Goal: Contribute content: Add original content to the website for others to see

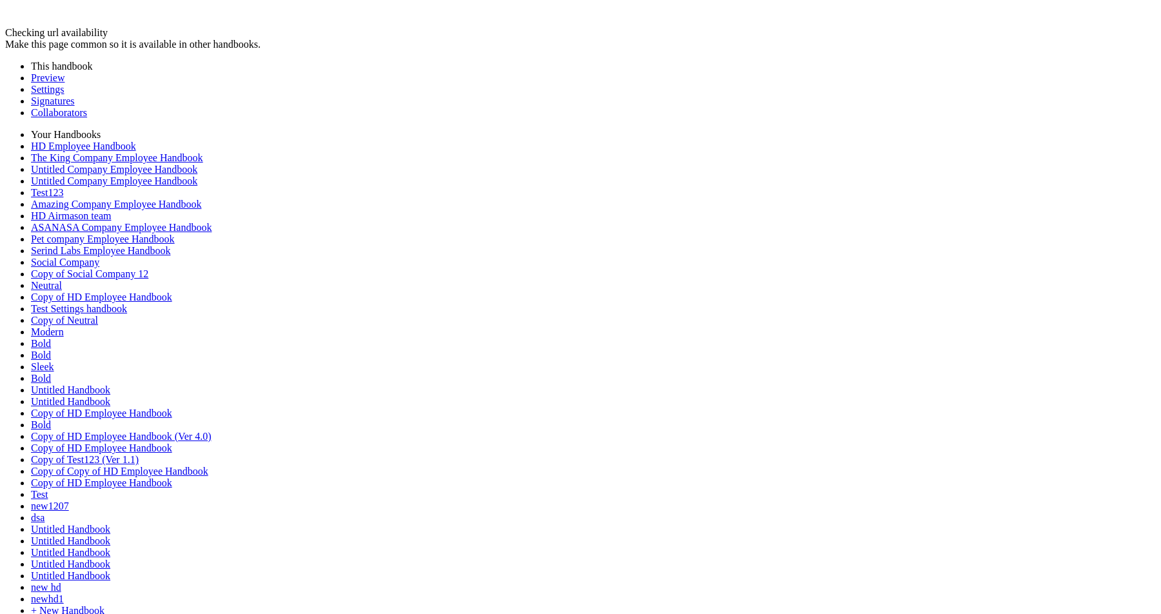
type input "********"
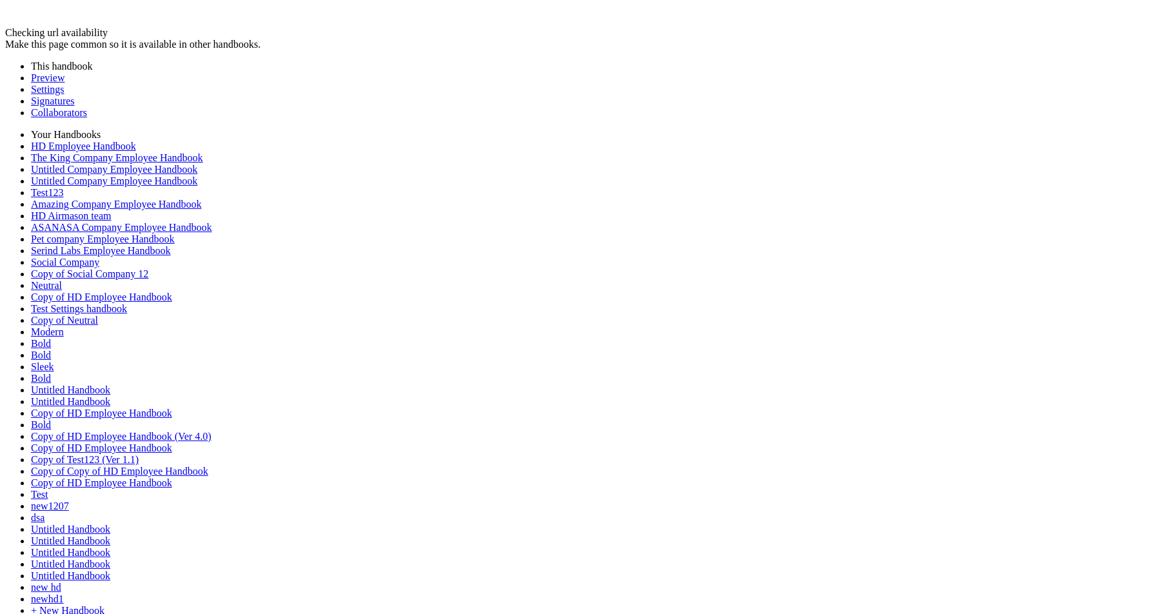
type input "********"
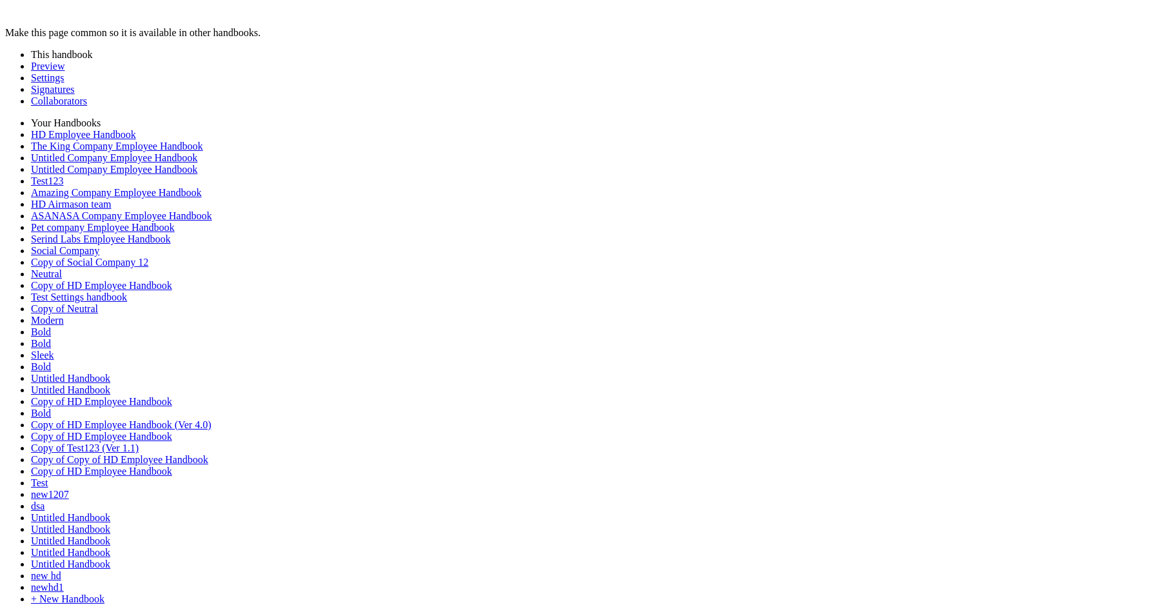
scroll to position [84, 0]
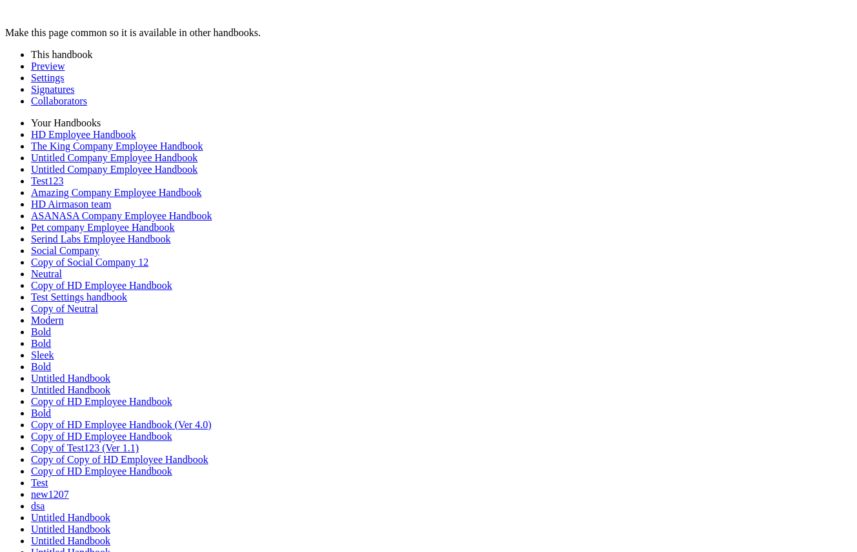
scroll to position [1204, 0]
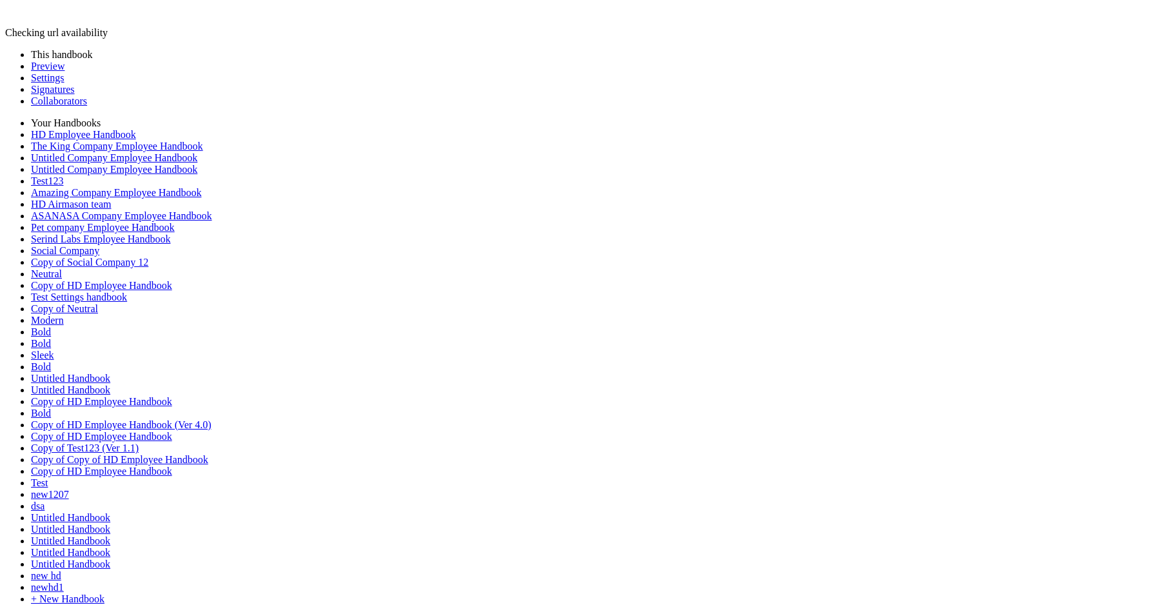
scroll to position [1562, 0]
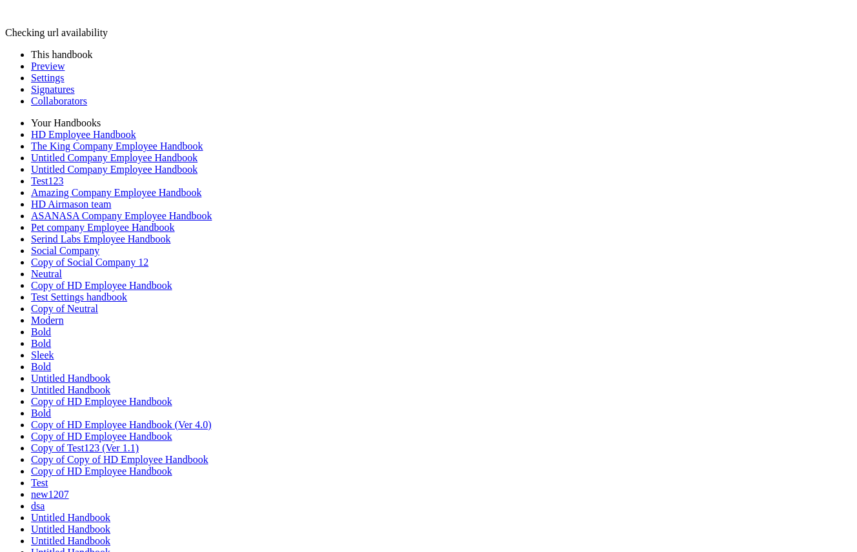
scroll to position [1635, 0]
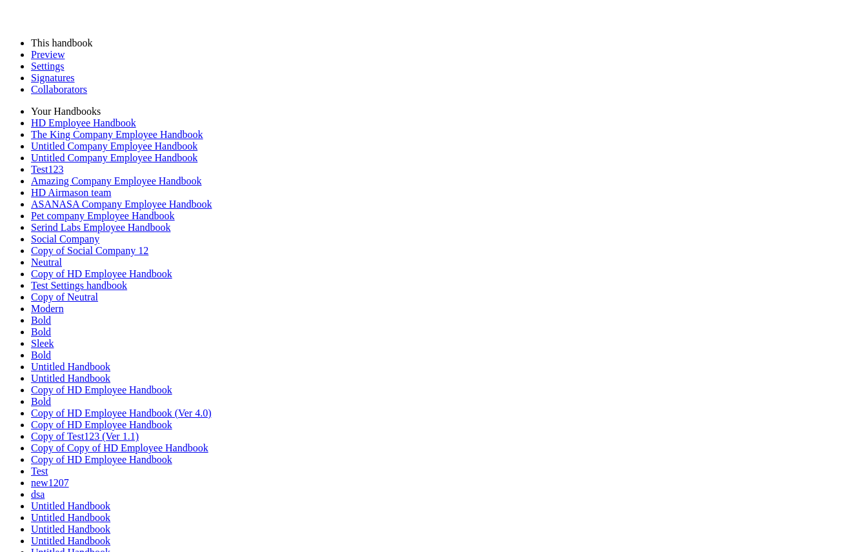
scroll to position [1489, 0]
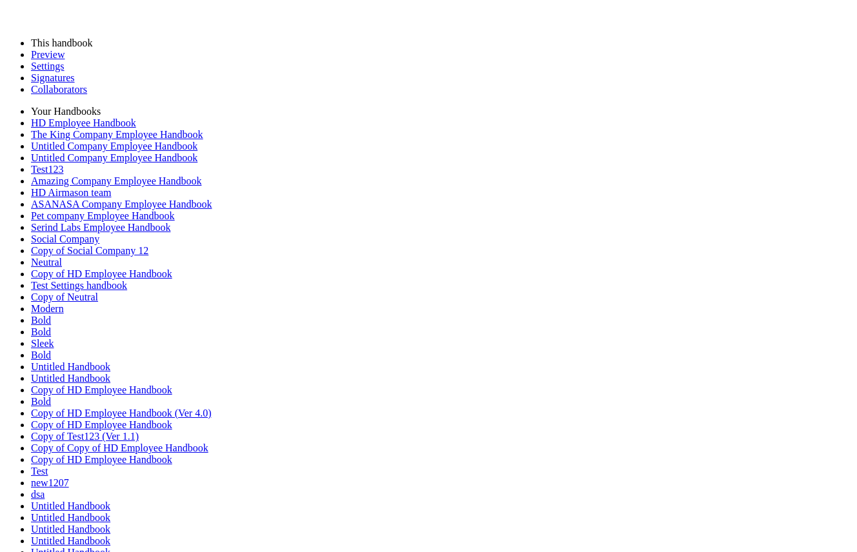
click at [44, 60] on link "Preview" at bounding box center [48, 54] width 34 height 11
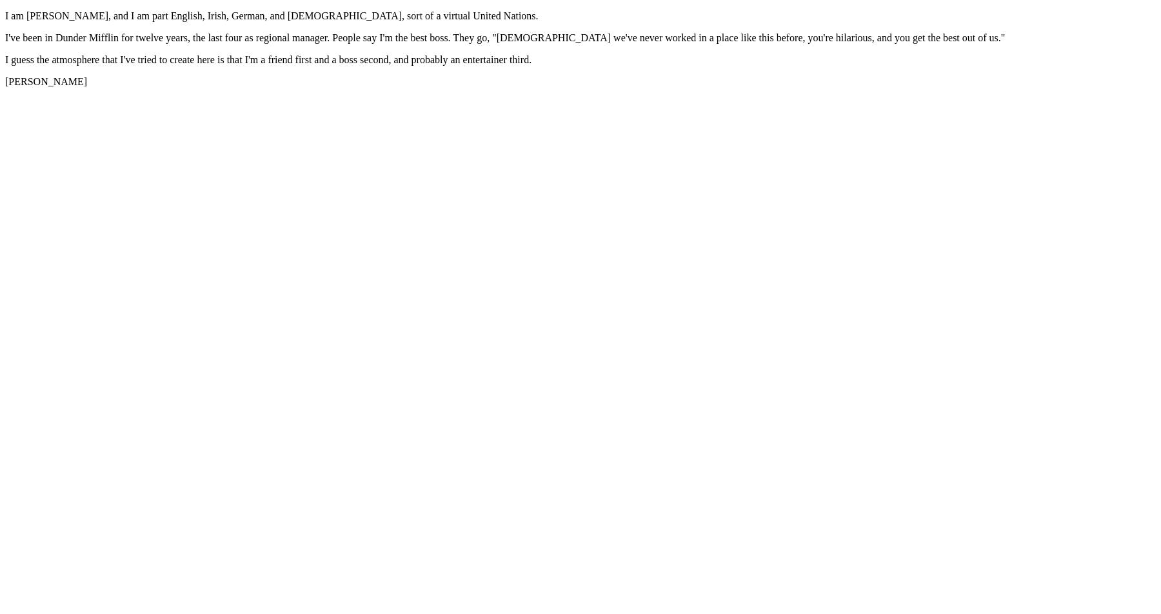
scroll to position [1147, 0]
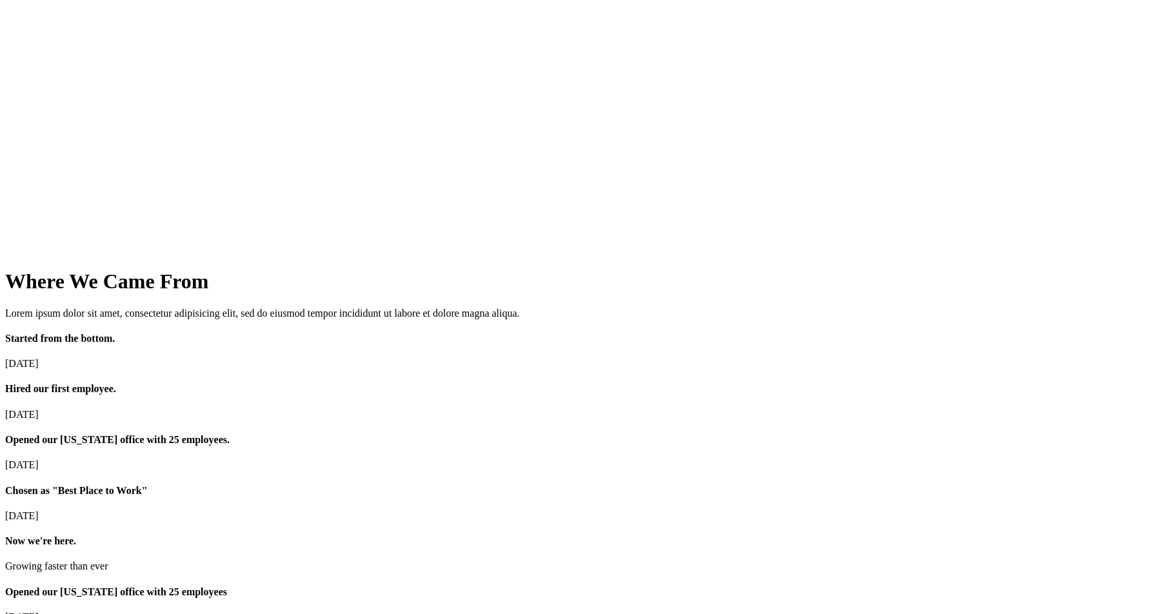
scroll to position [1569, 0]
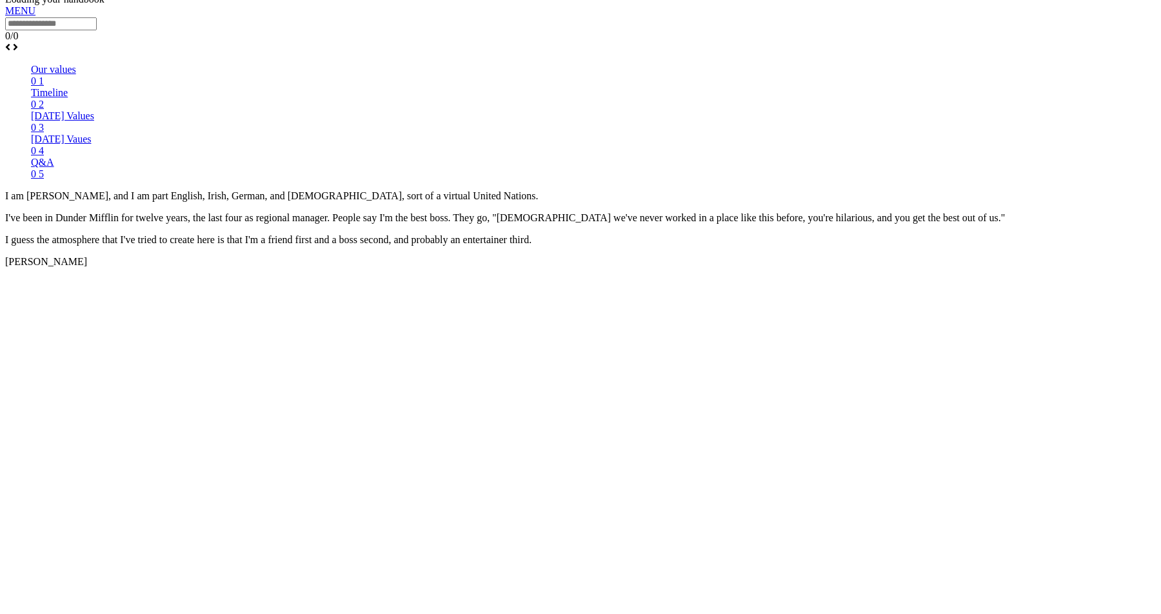
scroll to position [951, 0]
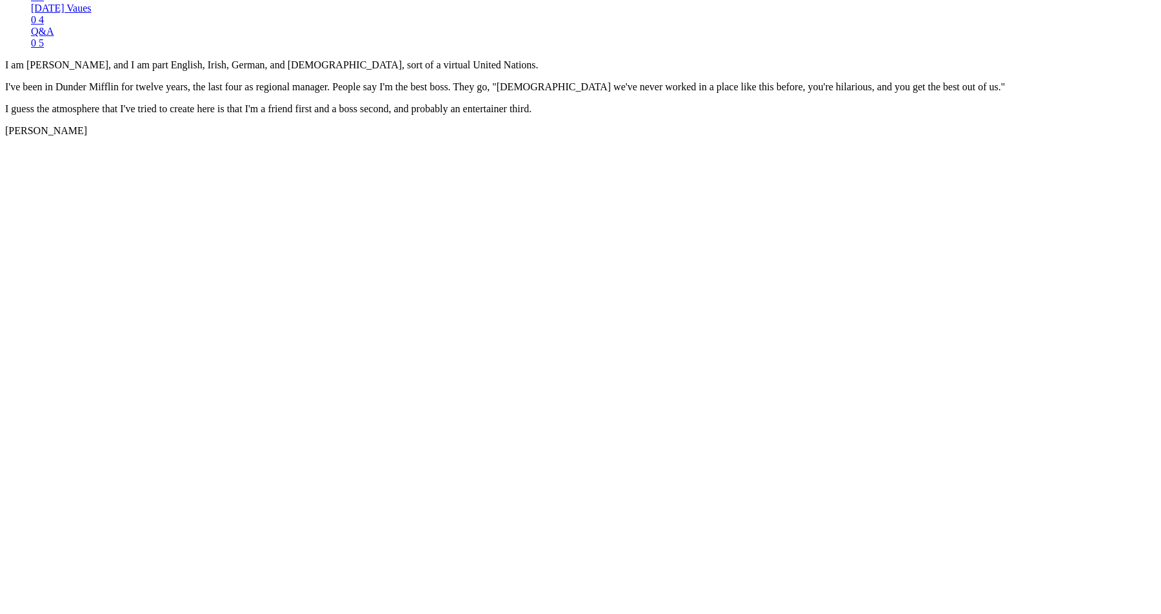
scroll to position [1103, 0]
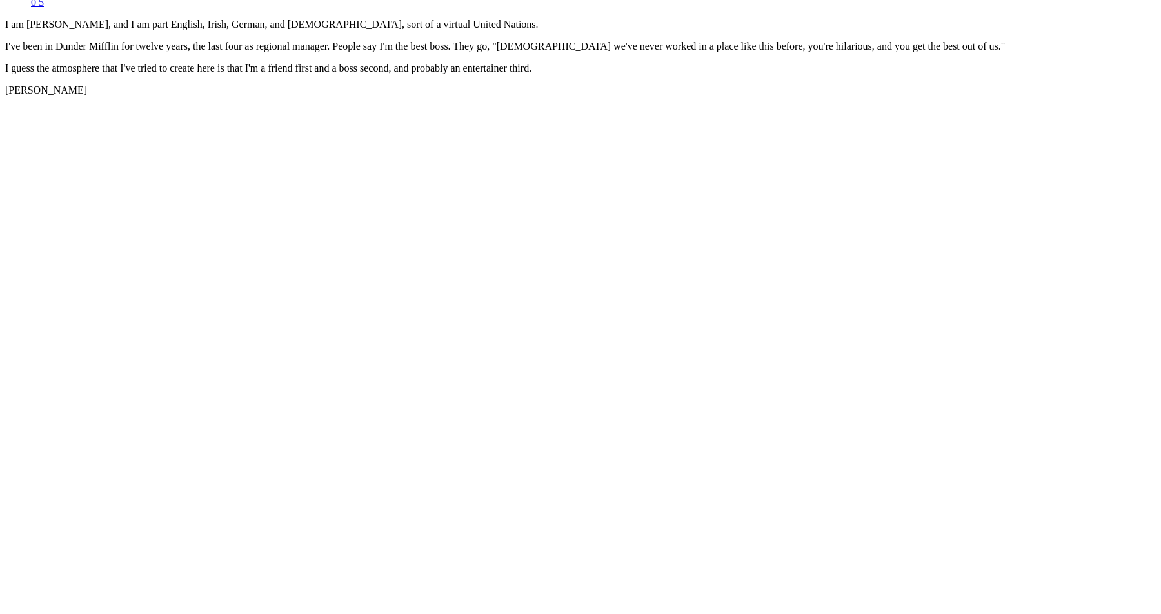
scroll to position [1134, 0]
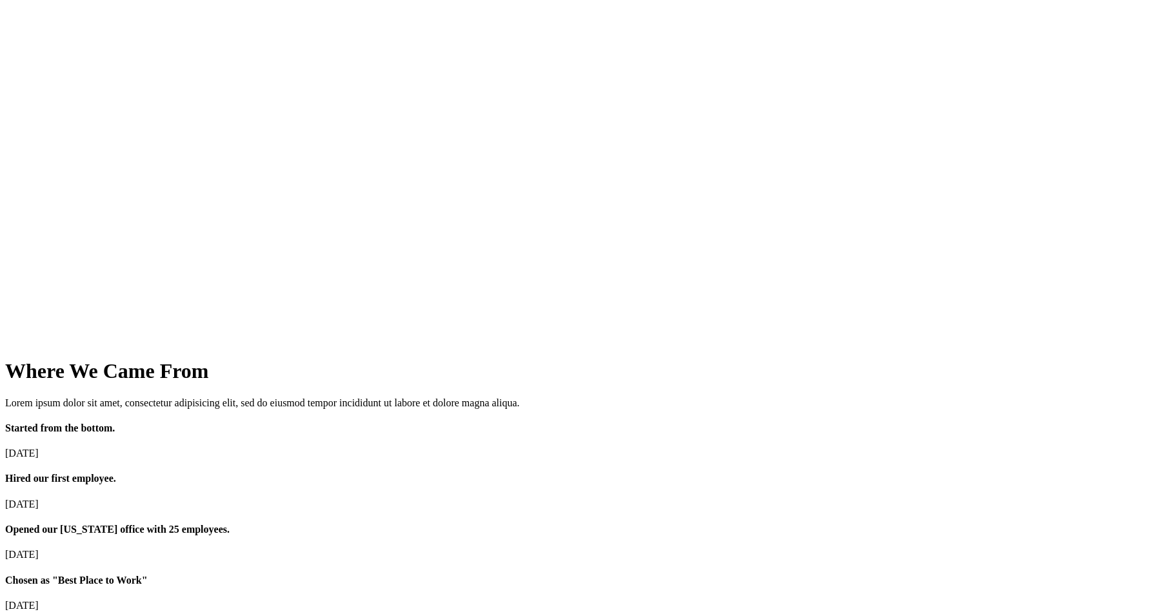
scroll to position [1439, 0]
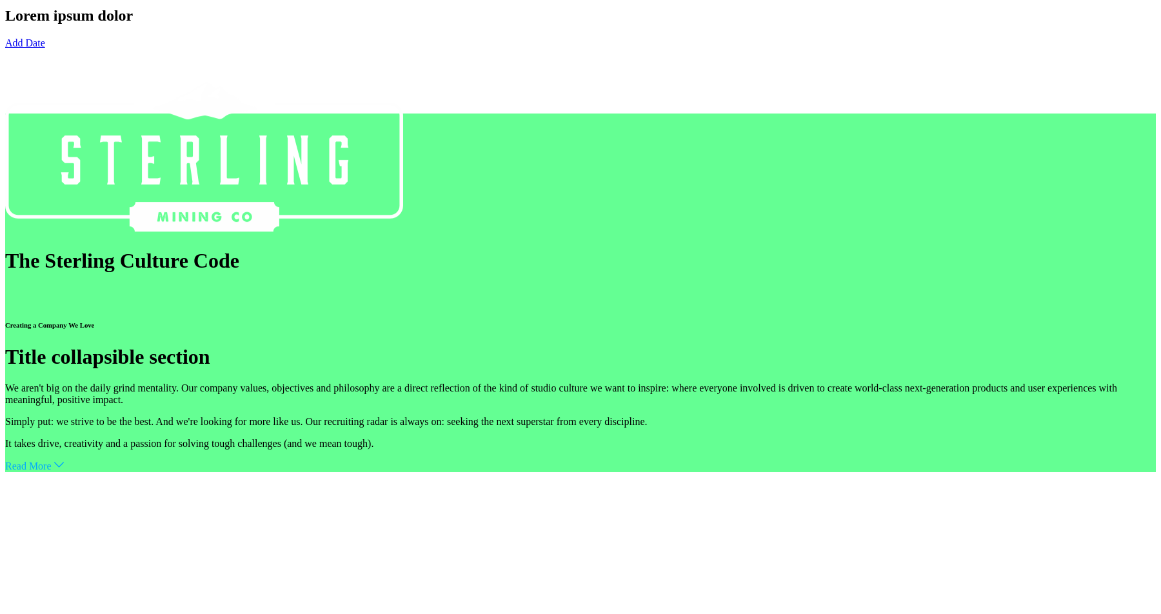
scroll to position [2246, 0]
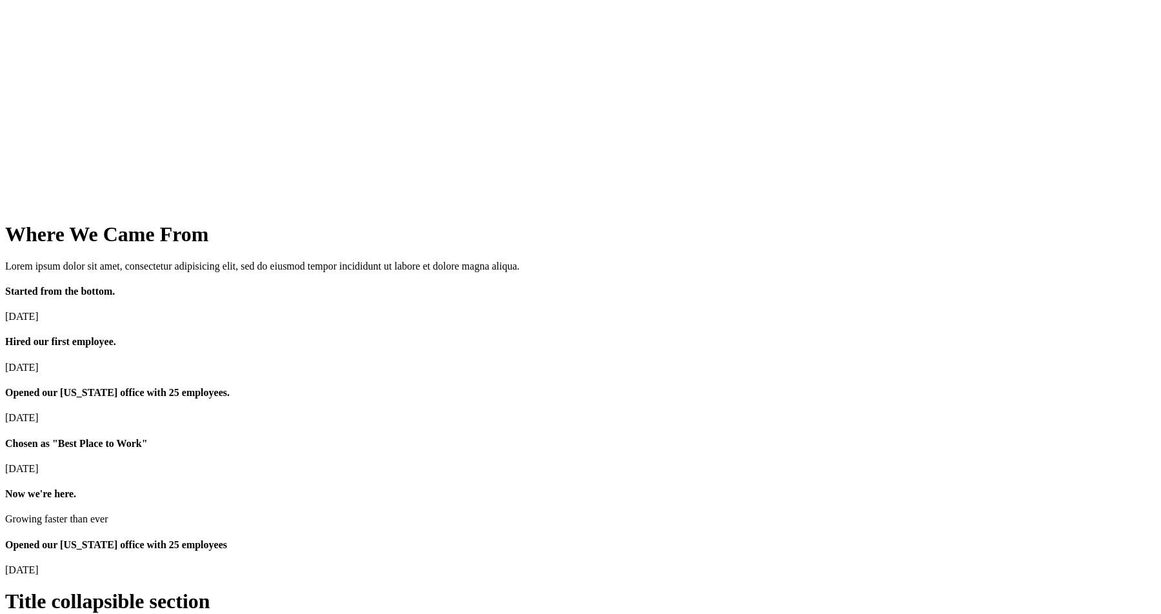
scroll to position [1548, 0]
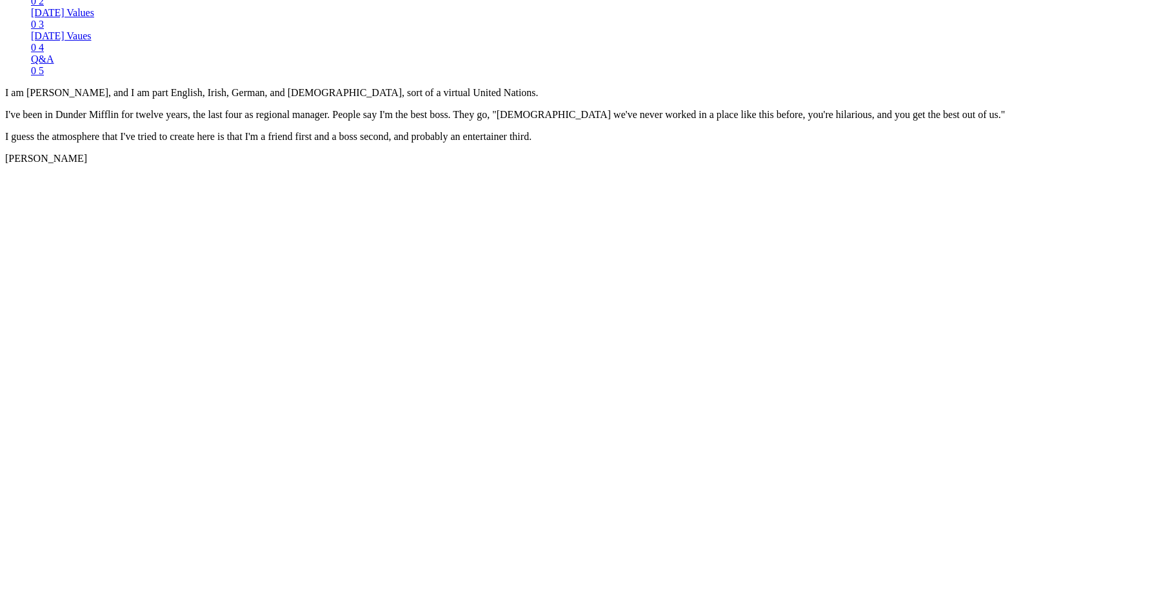
scroll to position [1048, 0]
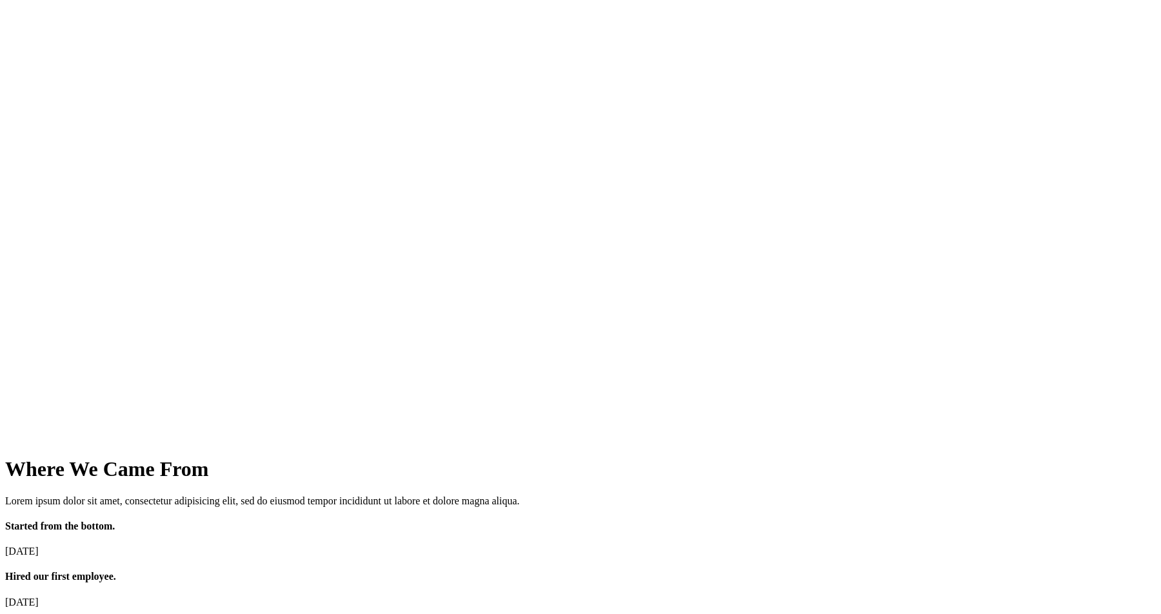
scroll to position [1377, 0]
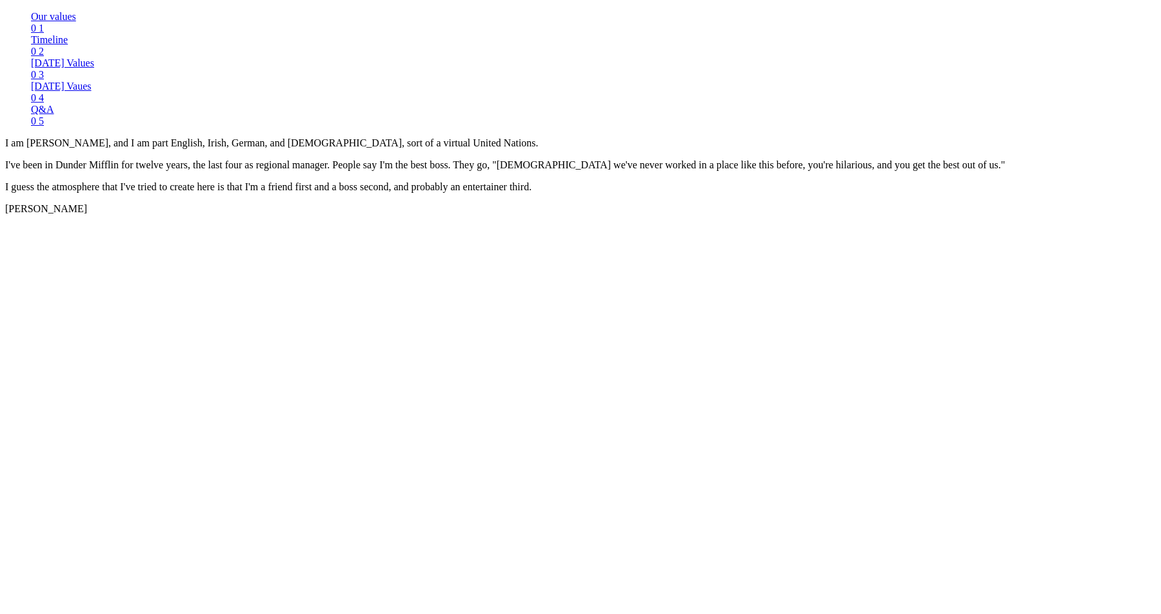
scroll to position [1016, 0]
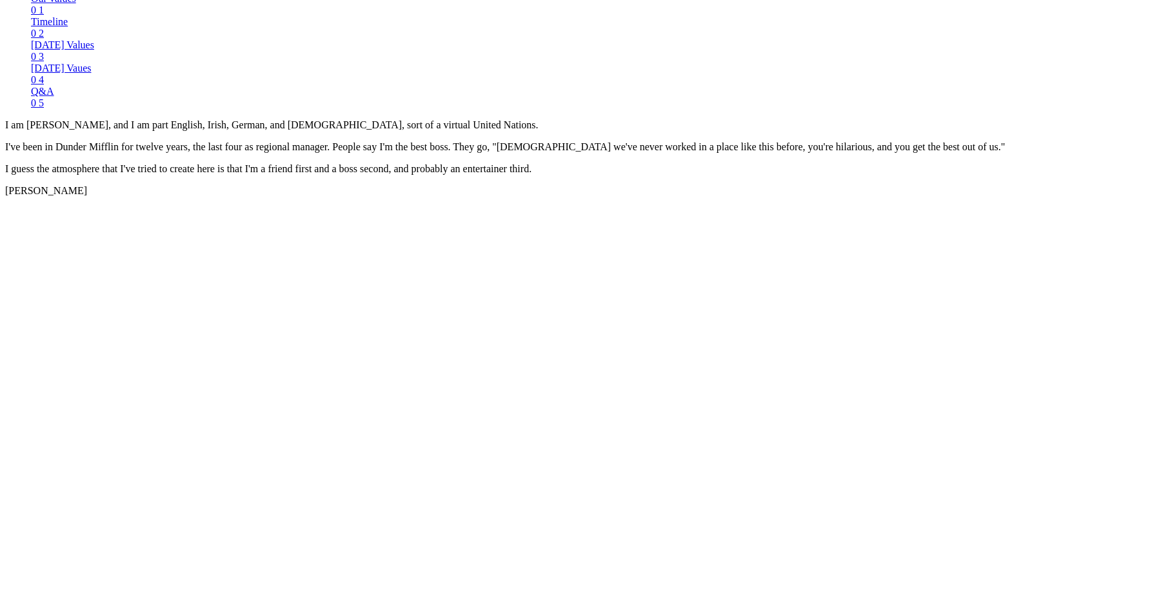
scroll to position [1113, 0]
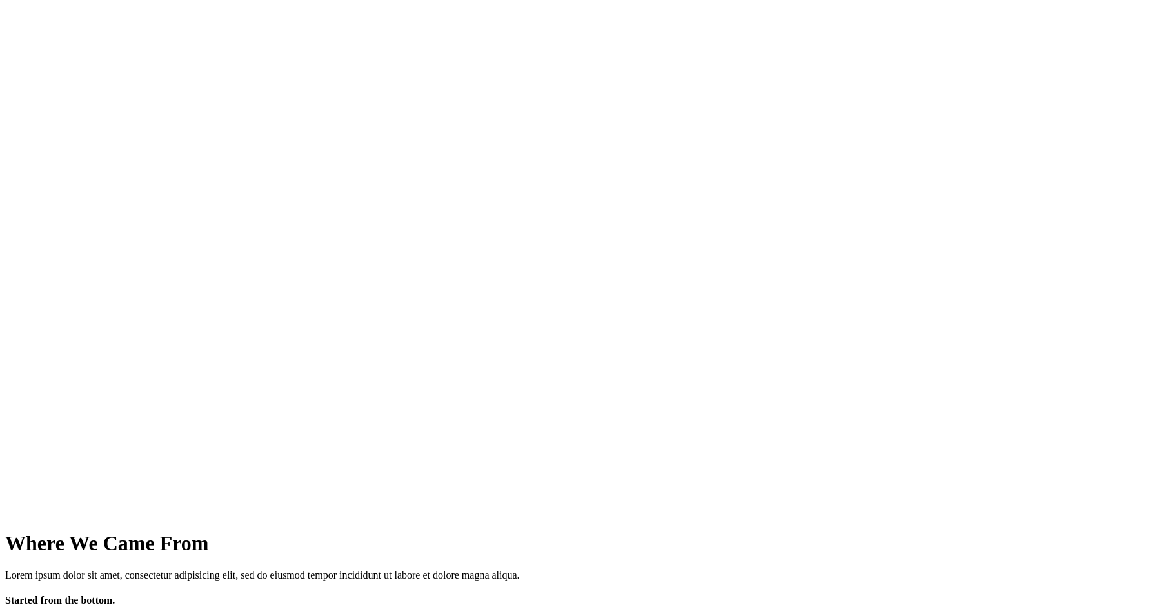
scroll to position [1277, 0]
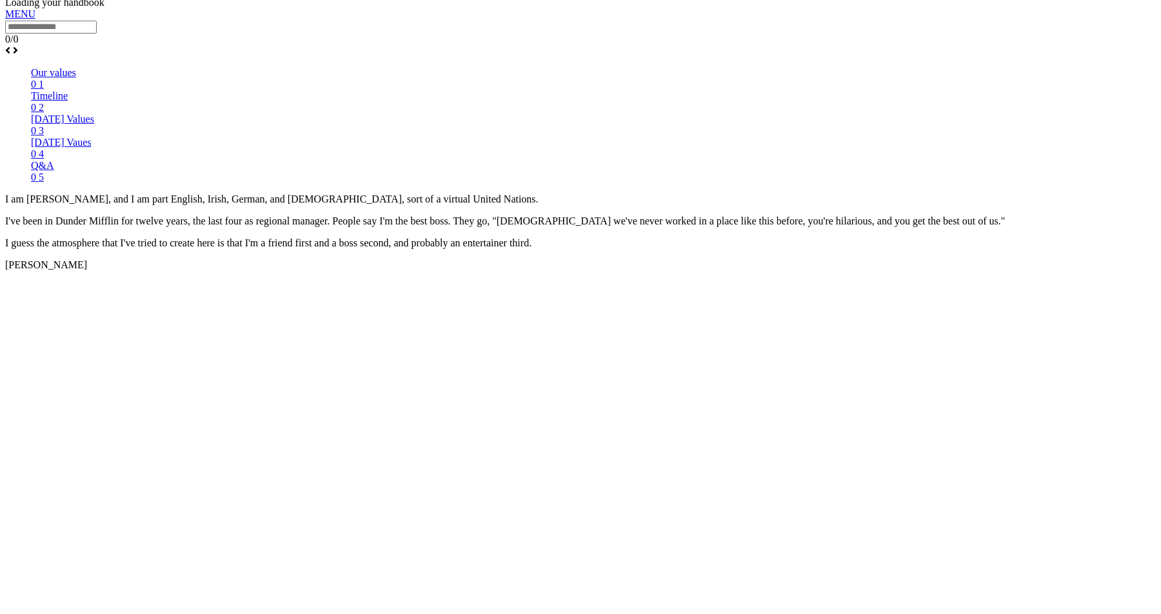
scroll to position [951, 0]
